Goal: Task Accomplishment & Management: Manage account settings

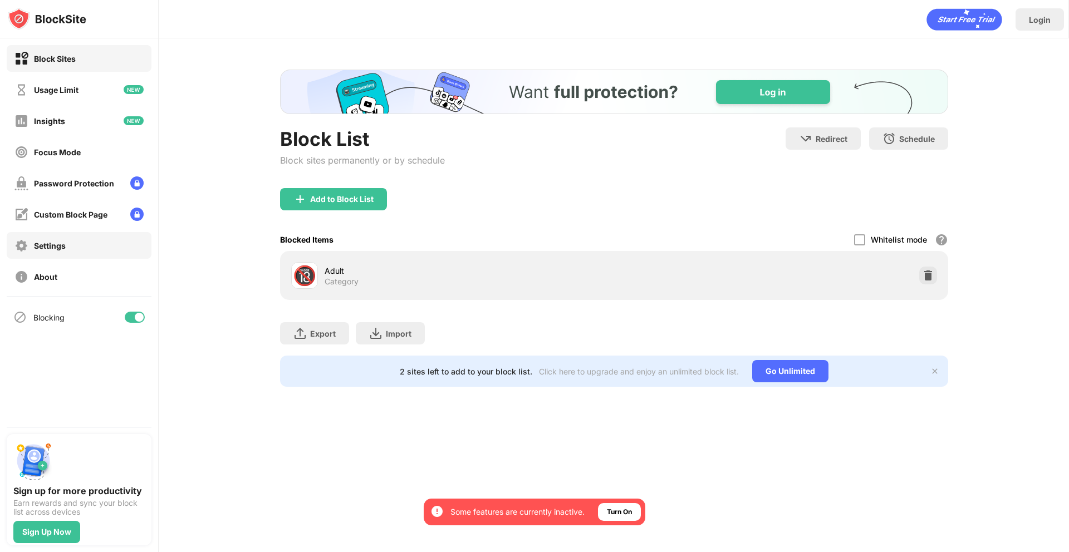
click at [28, 248] on div "Settings" at bounding box center [39, 246] width 51 height 14
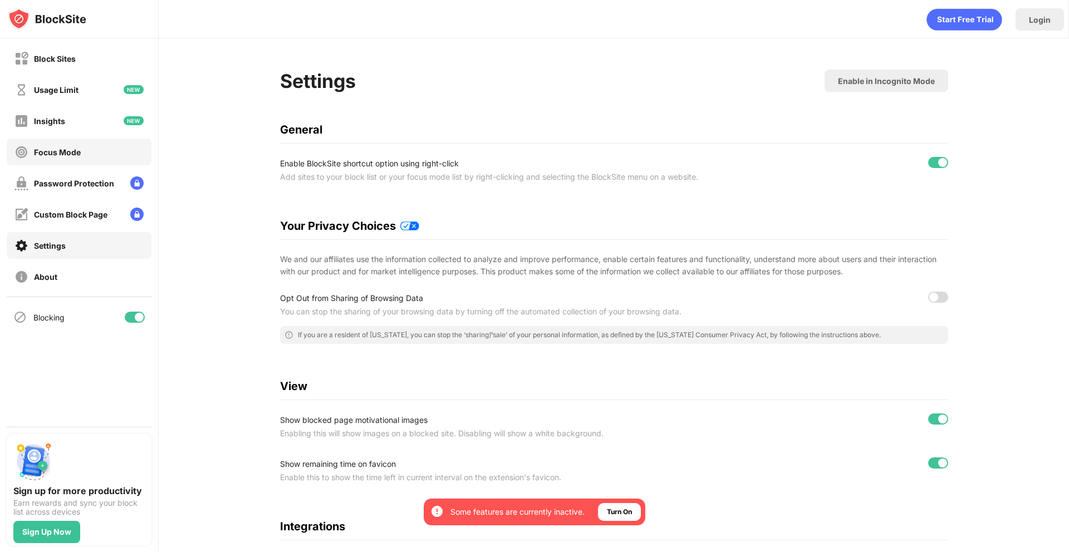
click at [84, 158] on div "Focus Mode" at bounding box center [79, 152] width 145 height 27
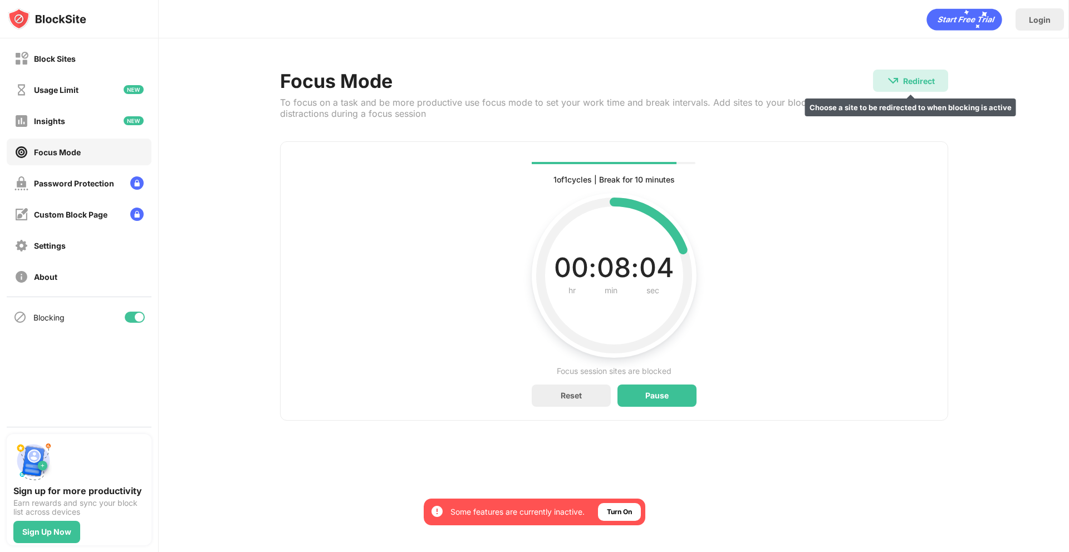
click at [911, 83] on div "Redirect" at bounding box center [919, 80] width 32 height 9
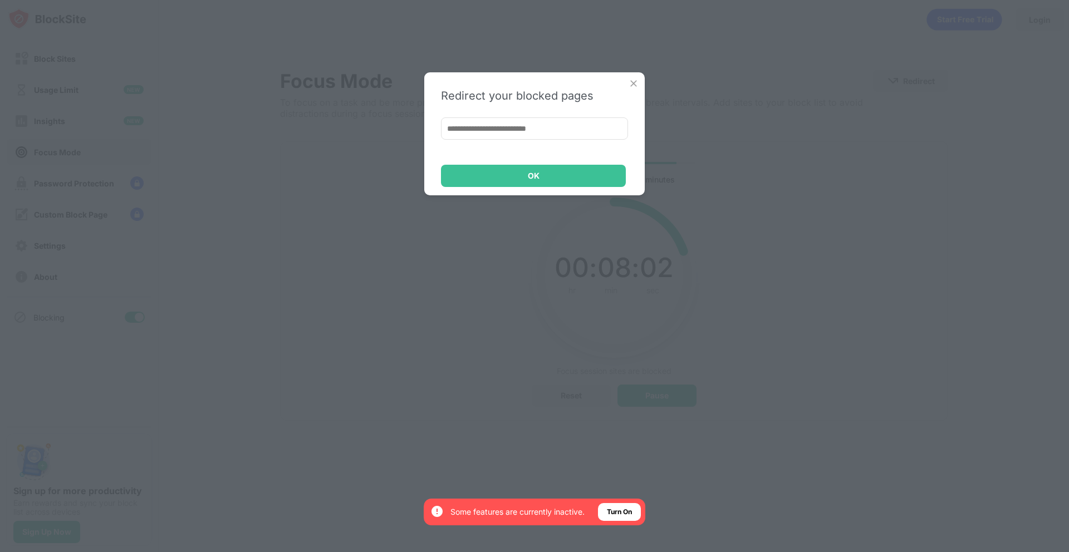
click at [633, 80] on img at bounding box center [633, 83] width 11 height 11
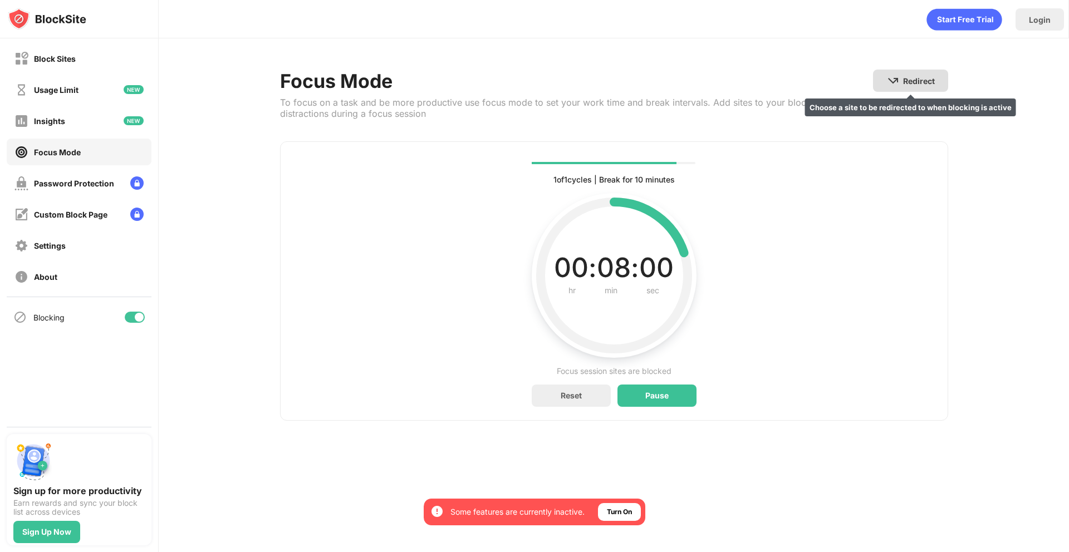
click at [884, 81] on div "Redirect Choose a site to be redirected to when blocking is active" at bounding box center [910, 81] width 75 height 22
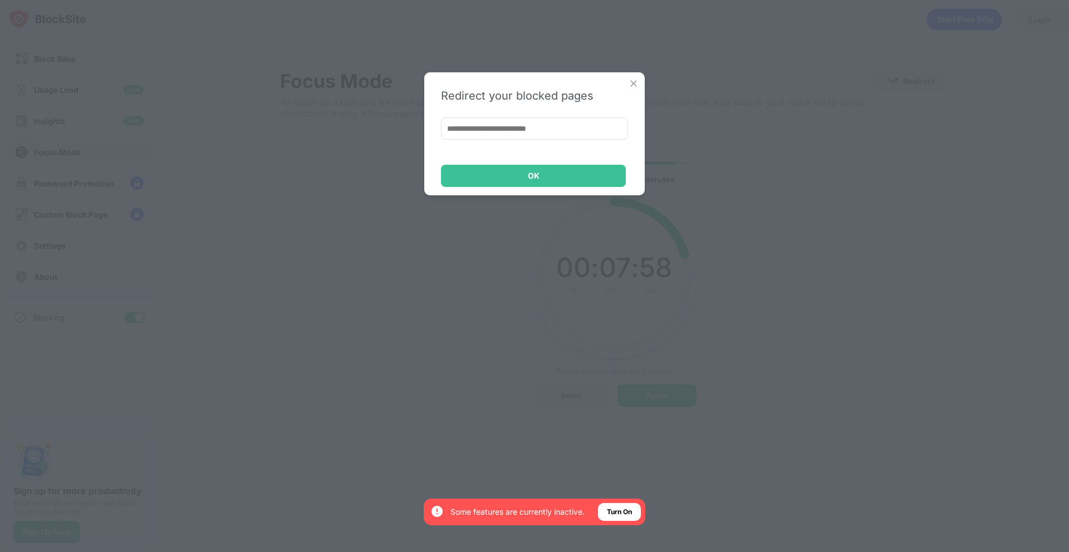
click at [630, 87] on img at bounding box center [633, 83] width 11 height 11
